Goal: Information Seeking & Learning: Find specific fact

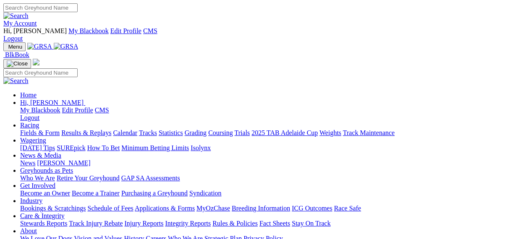
click at [39, 122] on link "Racing" at bounding box center [29, 125] width 19 height 7
click at [111, 129] on link "Results & Replays" at bounding box center [86, 132] width 50 height 7
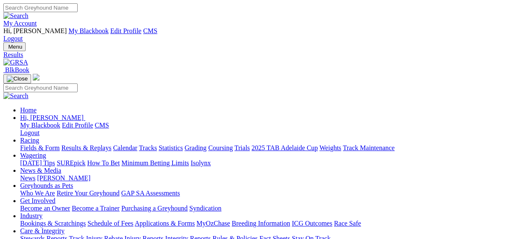
scroll to position [47, 0]
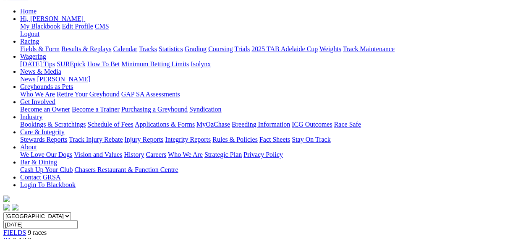
scroll to position [119, 0]
